Goal: Book appointment/travel/reservation

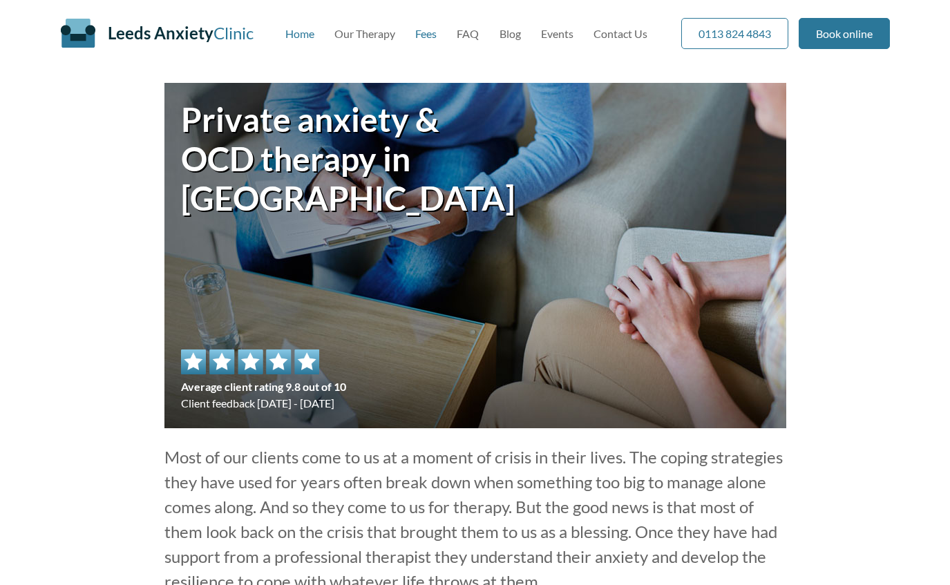
click at [422, 35] on link "Fees" at bounding box center [425, 33] width 21 height 13
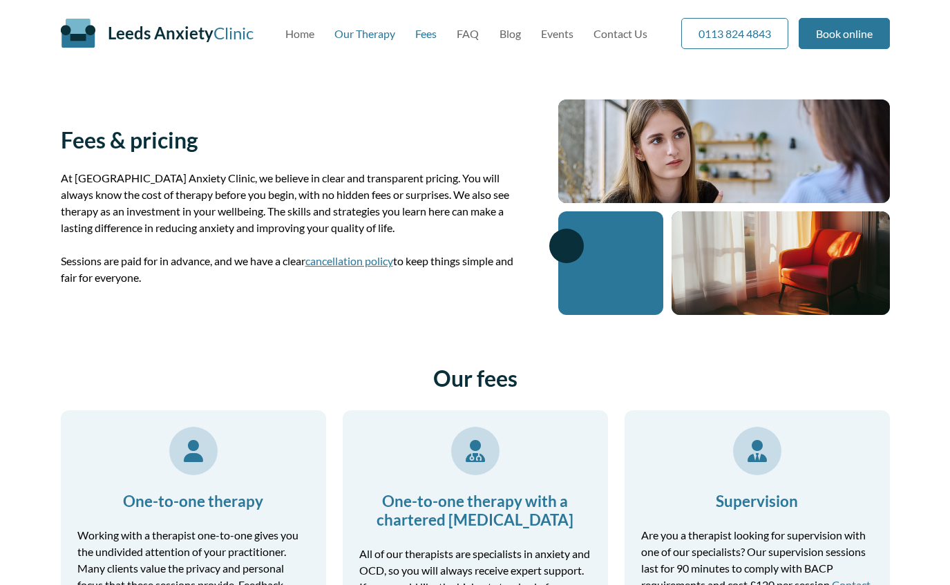
click at [357, 37] on link "Our Therapy" at bounding box center [364, 33] width 61 height 13
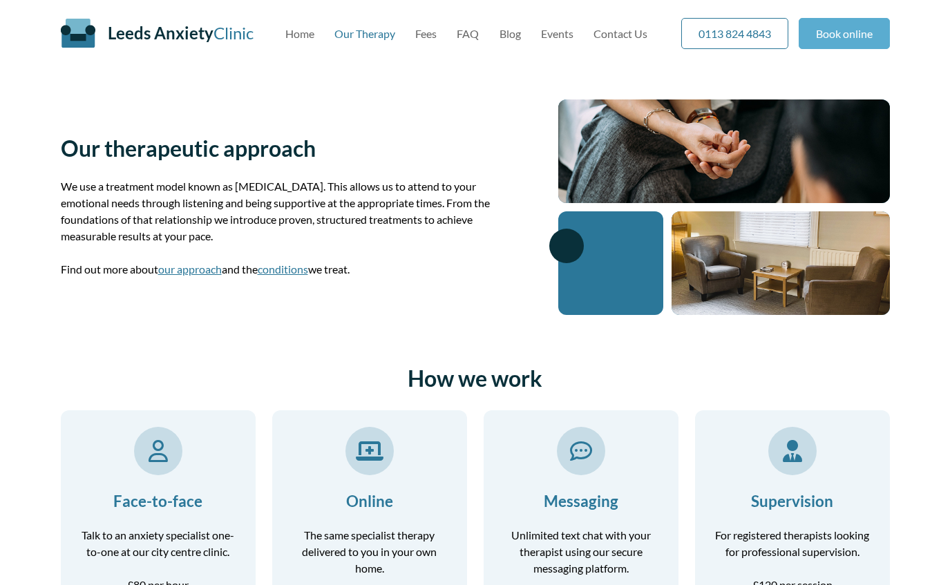
click at [853, 26] on link "Book online" at bounding box center [843, 33] width 91 height 31
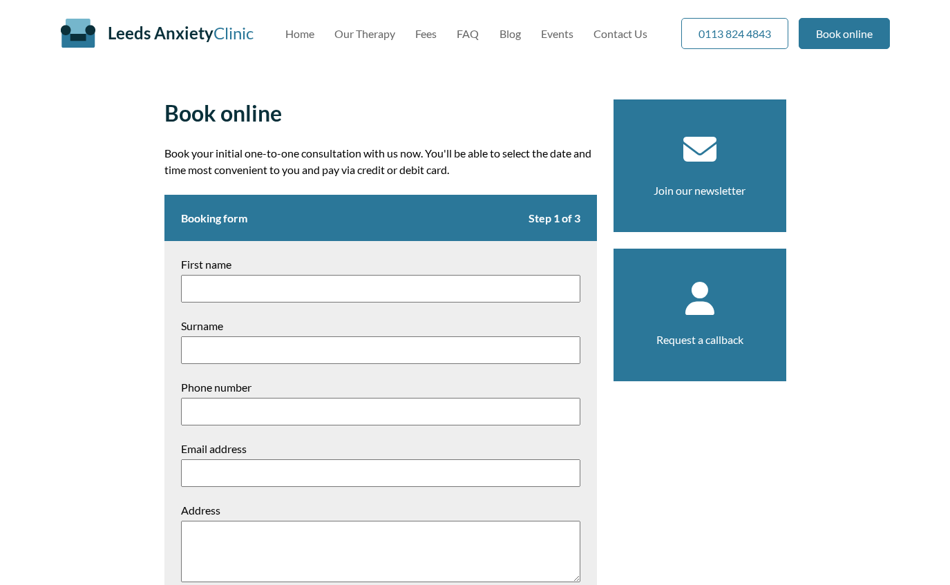
click at [499, 148] on p "Book your initial one-to-one consultation with us now. You'll be able to select…" at bounding box center [380, 161] width 432 height 33
click at [367, 35] on link "Our Therapy" at bounding box center [364, 33] width 61 height 13
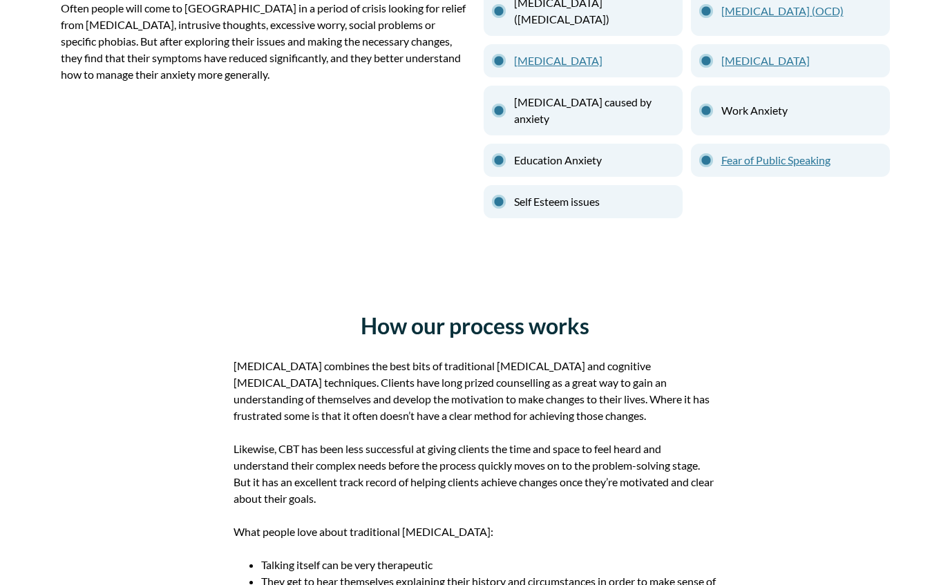
scroll to position [741, 0]
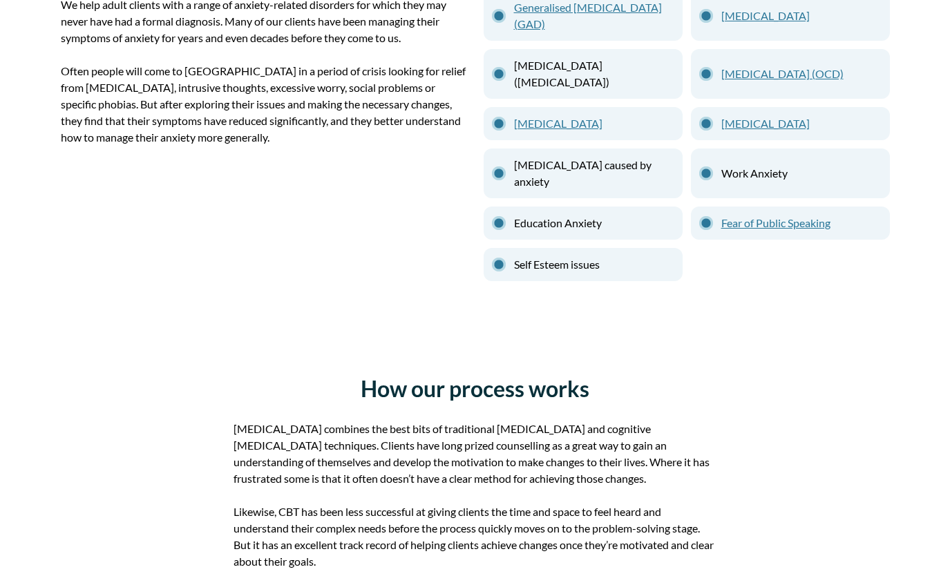
click at [557, 126] on link "Panic Disorder" at bounding box center [594, 123] width 160 height 17
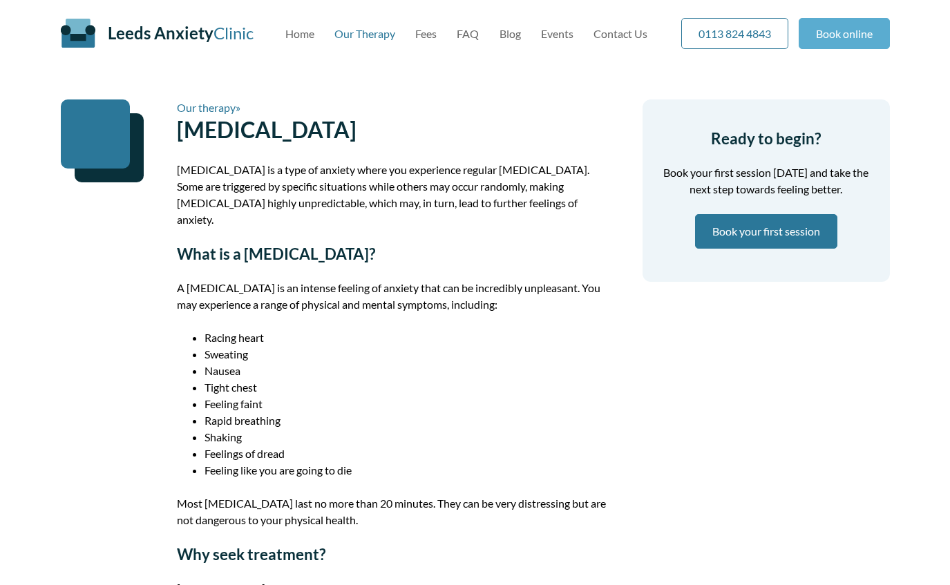
click at [849, 32] on link "Book online" at bounding box center [843, 33] width 91 height 31
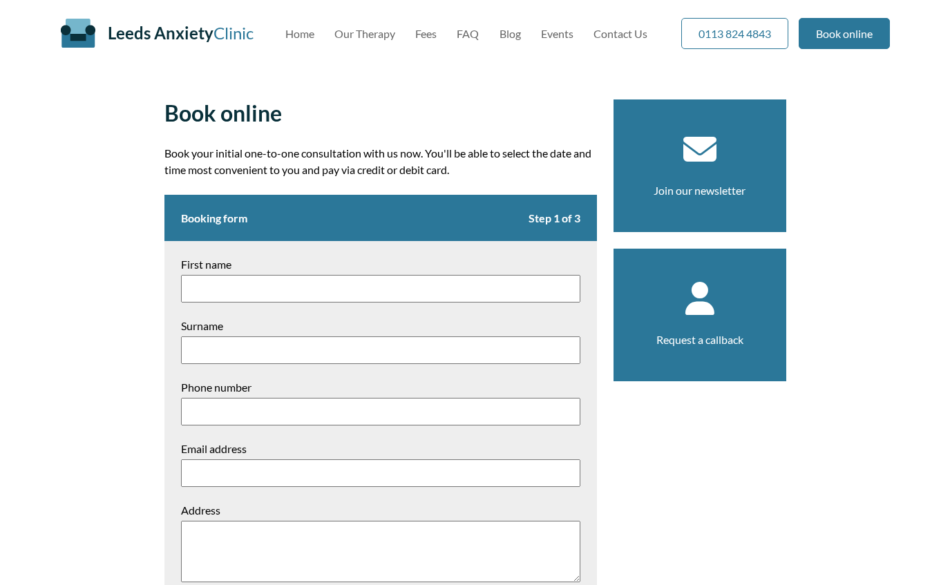
click at [526, 152] on p "Book your initial one-to-one consultation with us now. You'll be able to select…" at bounding box center [380, 161] width 432 height 33
click at [375, 32] on link "Our Therapy" at bounding box center [364, 33] width 61 height 13
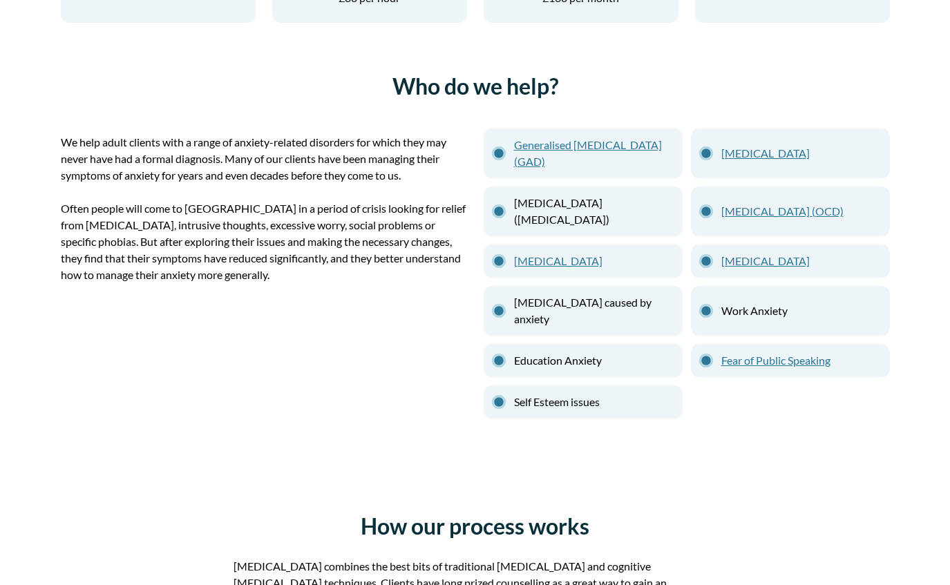
scroll to position [602, 0]
